Goal: Find contact information: Obtain details needed to contact an individual or organization

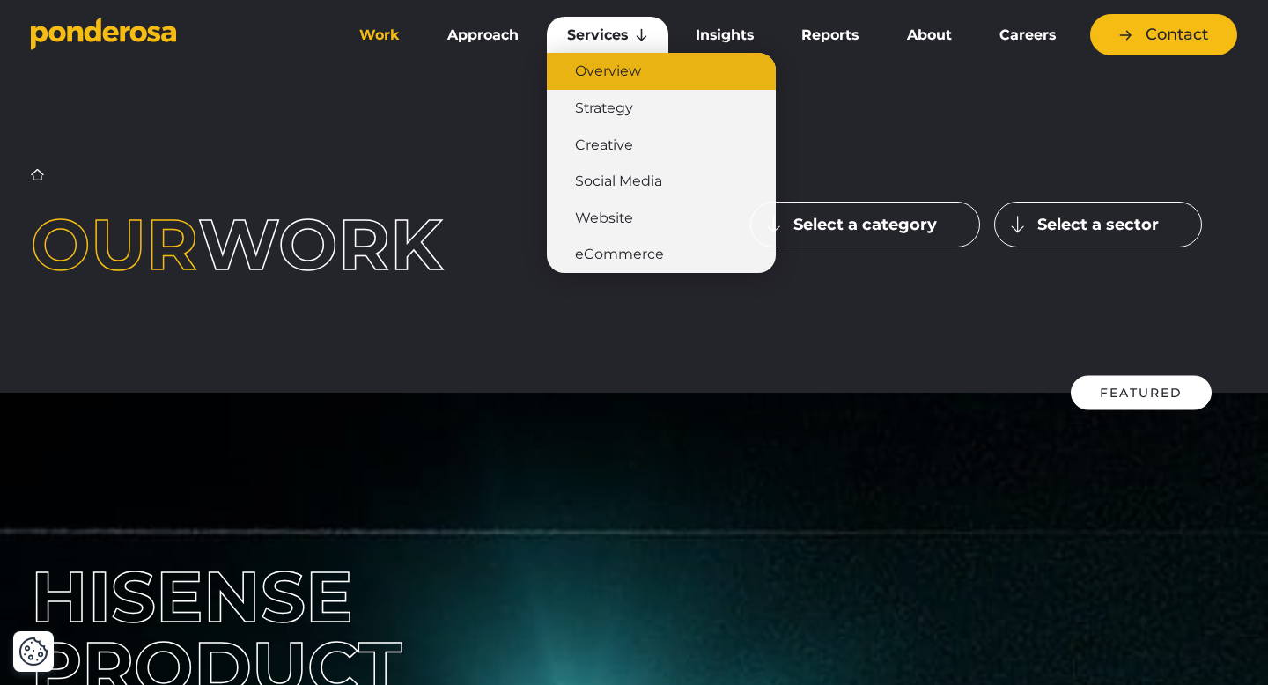
click at [614, 72] on link "Overview" at bounding box center [661, 71] width 229 height 37
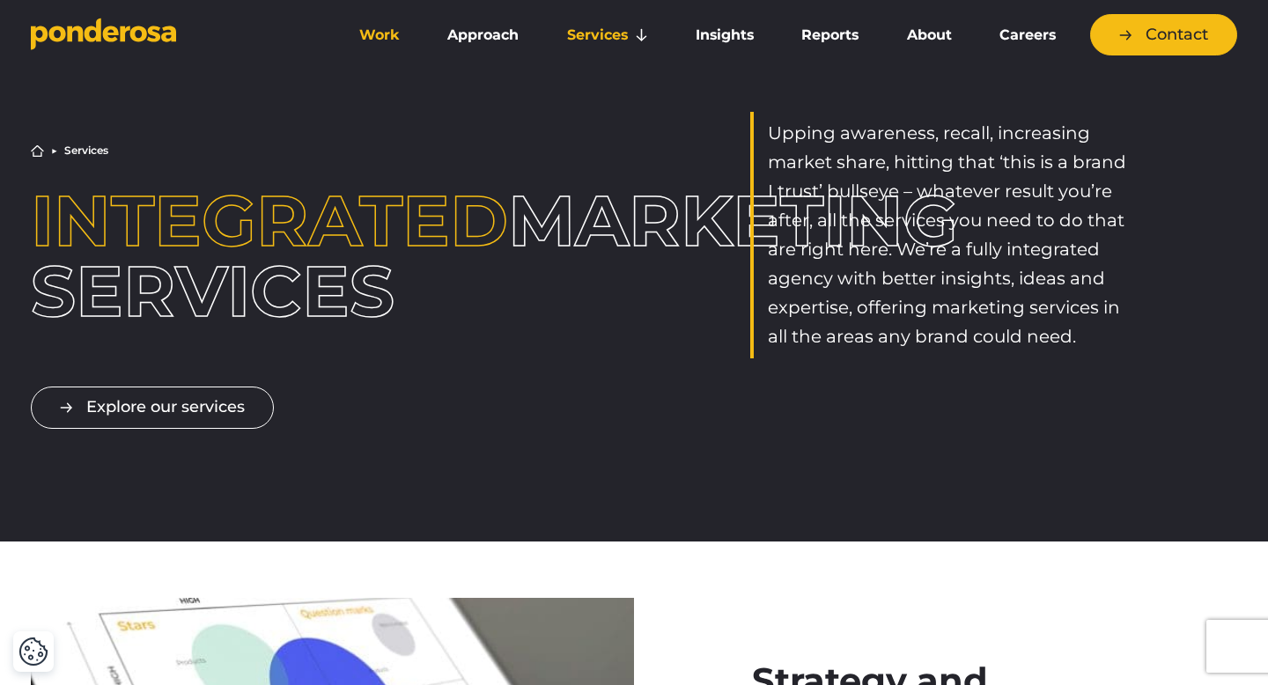
click at [364, 35] on link "Work" at bounding box center [379, 35] width 81 height 37
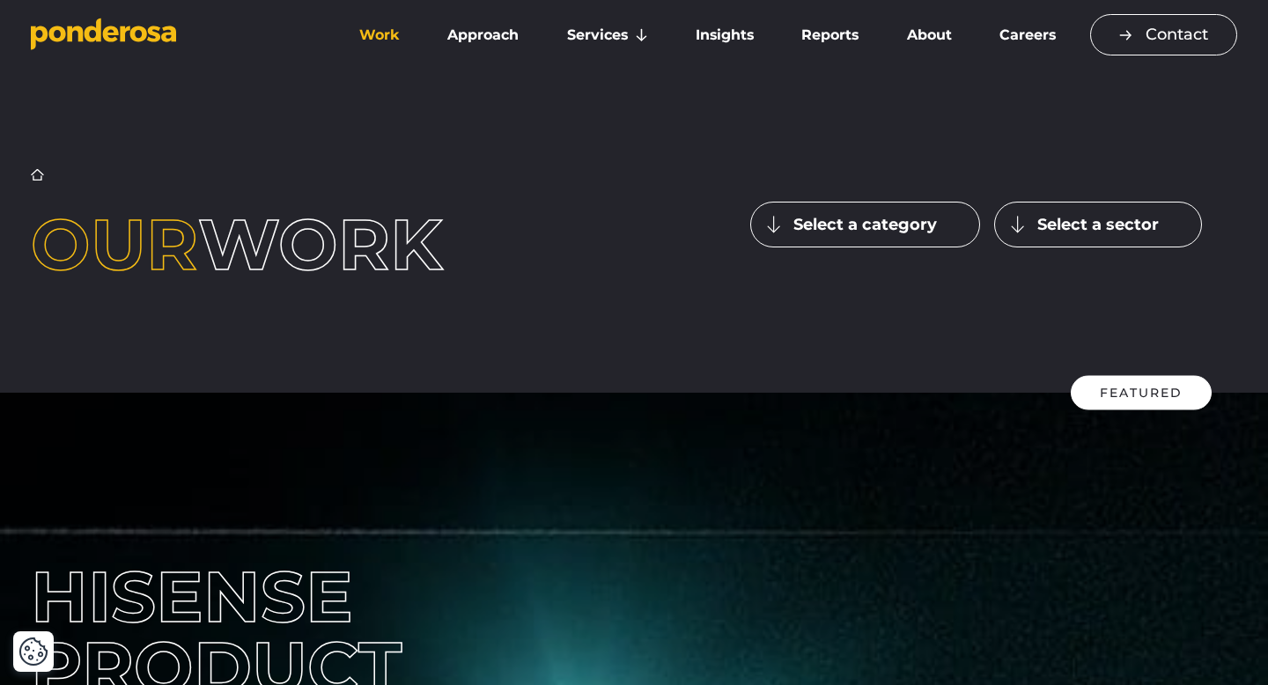
click at [1142, 21] on link "Contact" at bounding box center [1163, 34] width 147 height 41
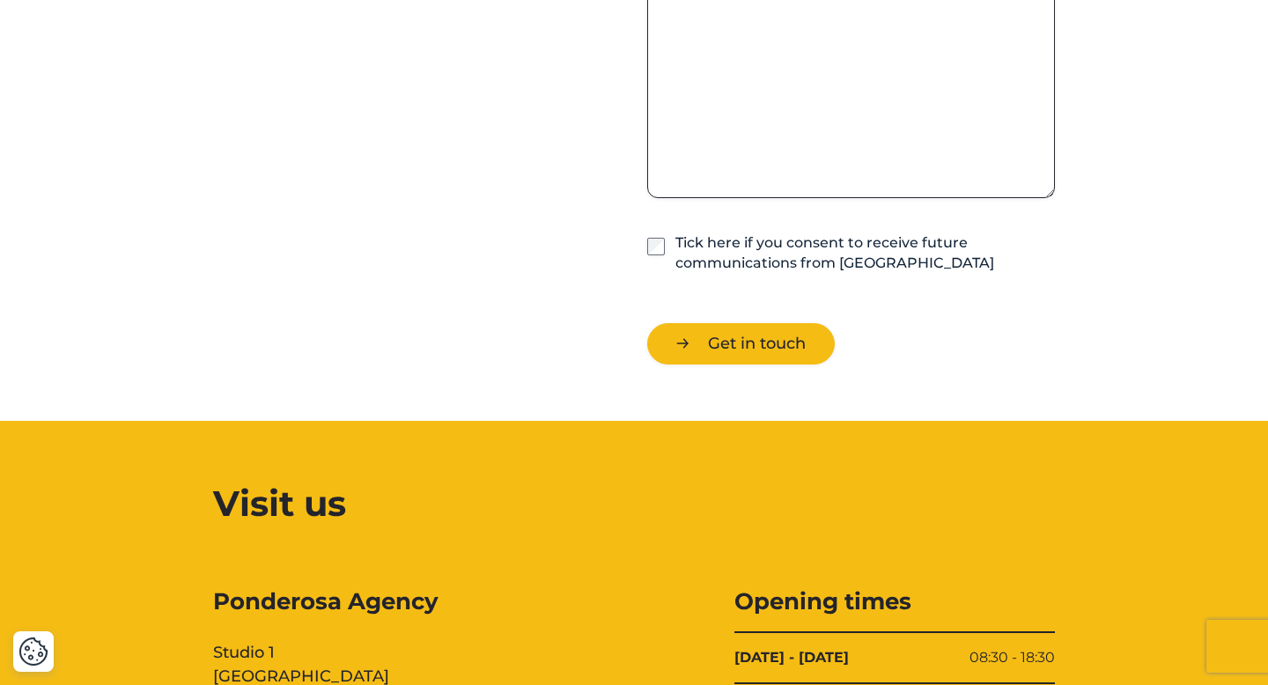
scroll to position [1961, 0]
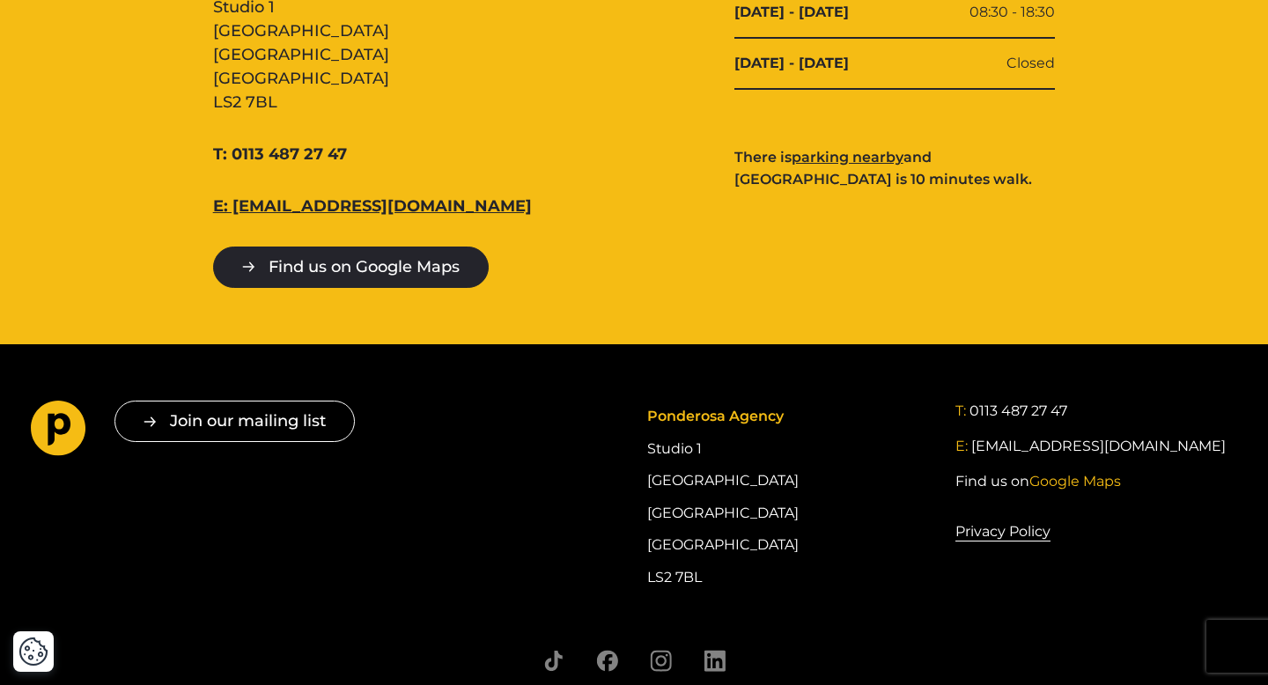
drag, startPoint x: 447, startPoint y: 205, endPoint x: 233, endPoint y: 205, distance: 214.0
click at [233, 205] on div "E: hello@ponderosa.agency" at bounding box center [373, 207] width 321 height 24
copy link "[EMAIL_ADDRESS][DOMAIN_NAME]"
click at [639, 254] on div "Ponderosa Agency Studio 1 Cross York Street Studios Cross York Street Leeds LS2…" at bounding box center [634, 114] width 1043 height 347
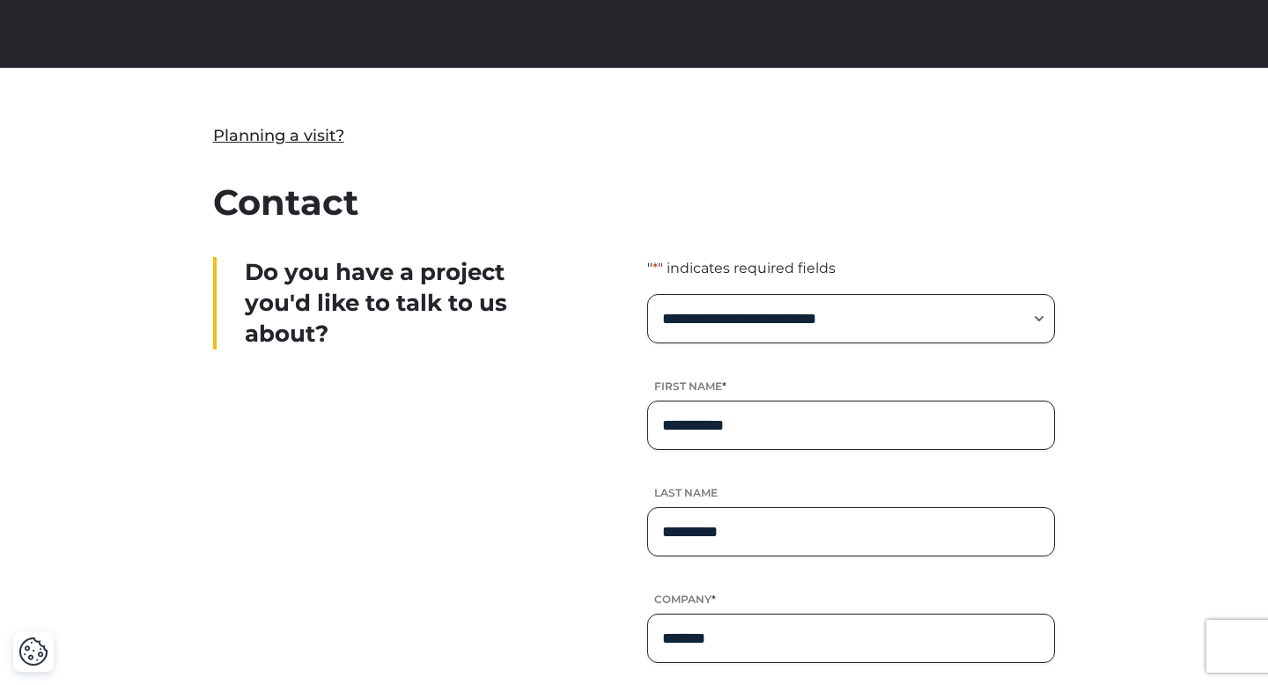
scroll to position [0, 0]
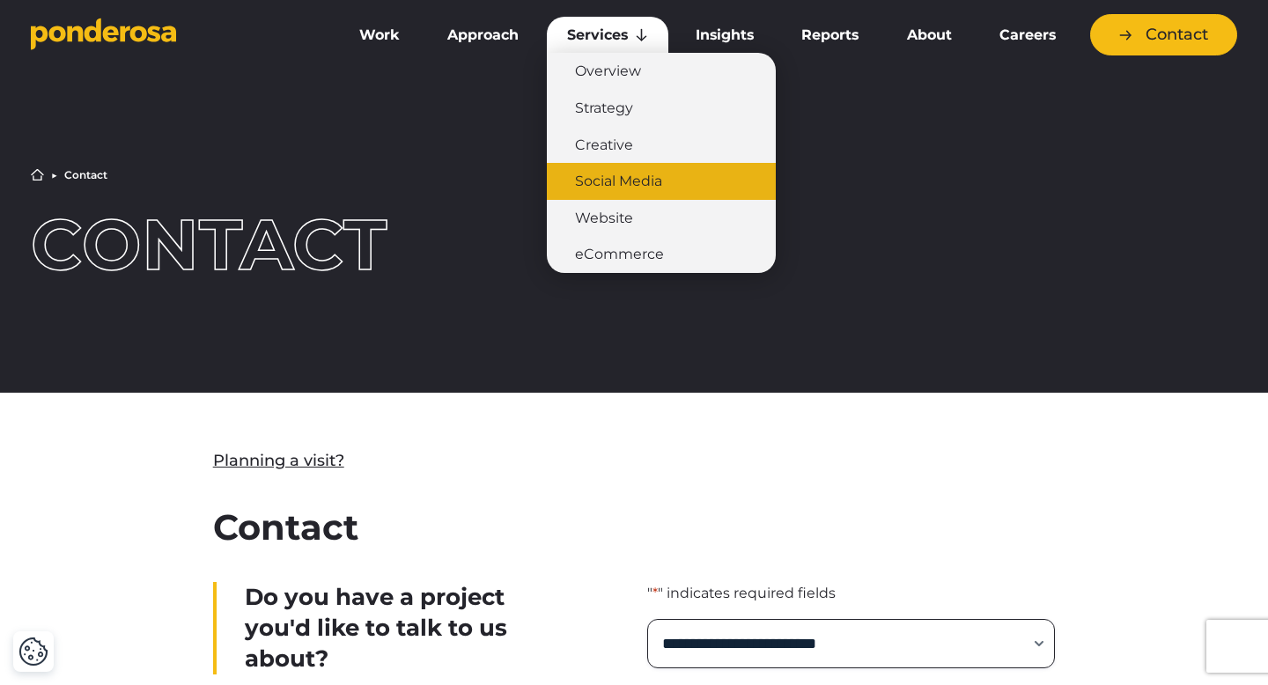
click at [603, 173] on link "Social Media" at bounding box center [661, 181] width 229 height 37
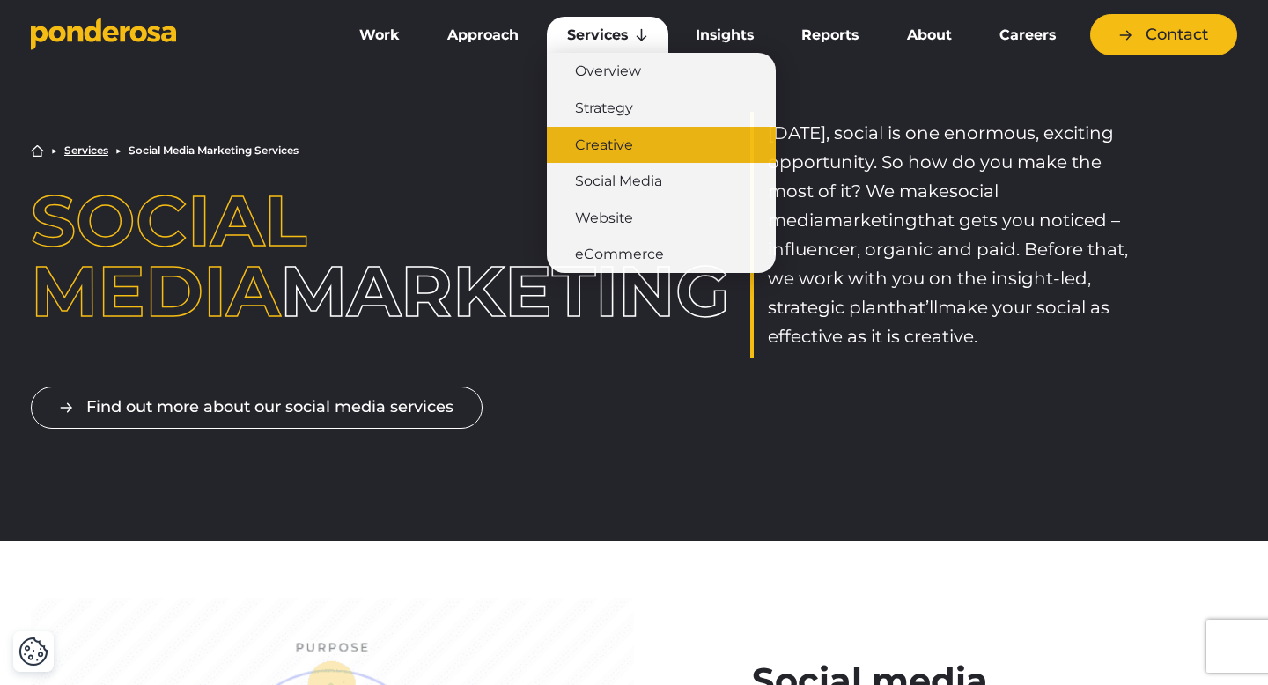
click at [622, 146] on link "Creative" at bounding box center [661, 145] width 229 height 37
